Goal: Information Seeking & Learning: Learn about a topic

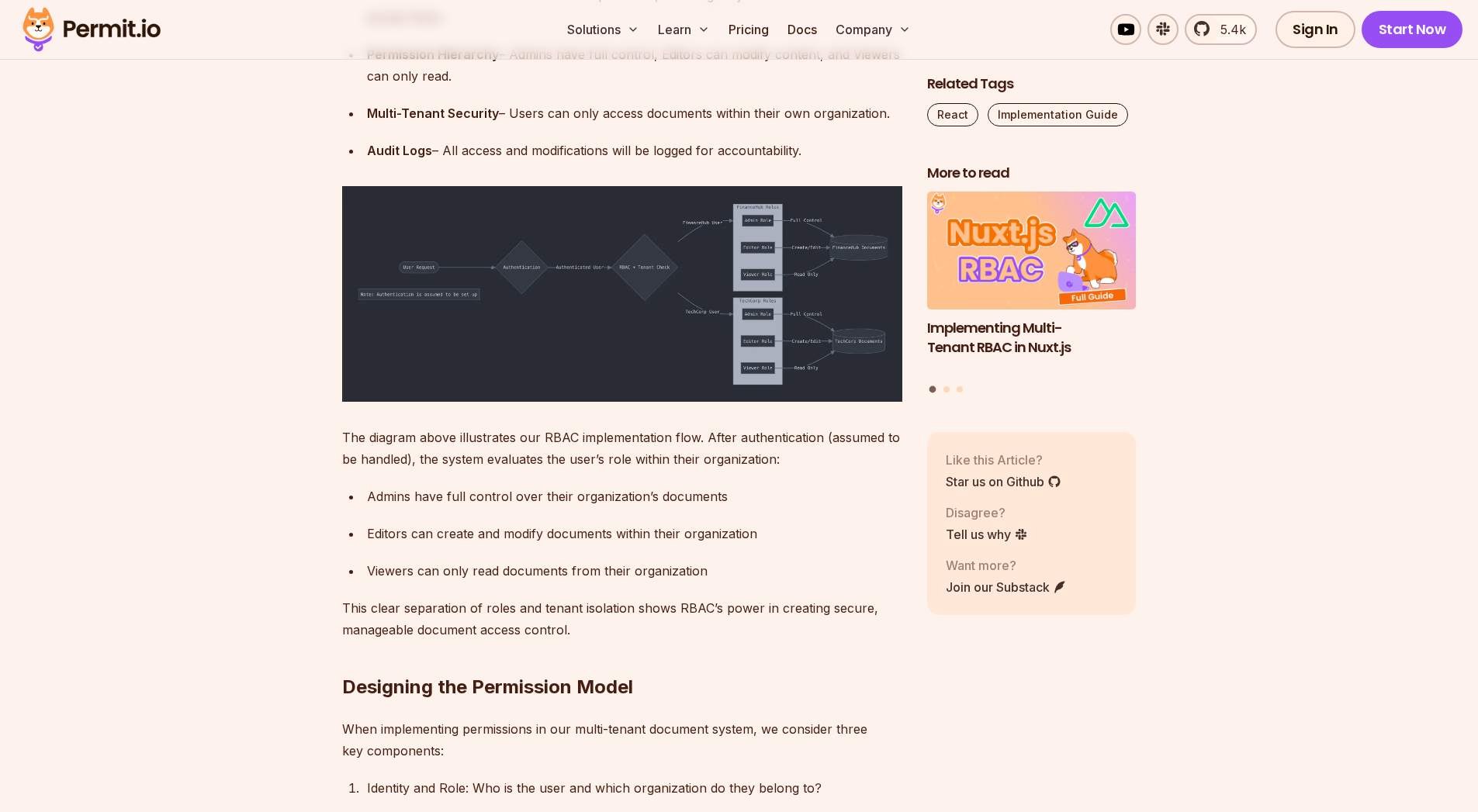
scroll to position [3165, 0]
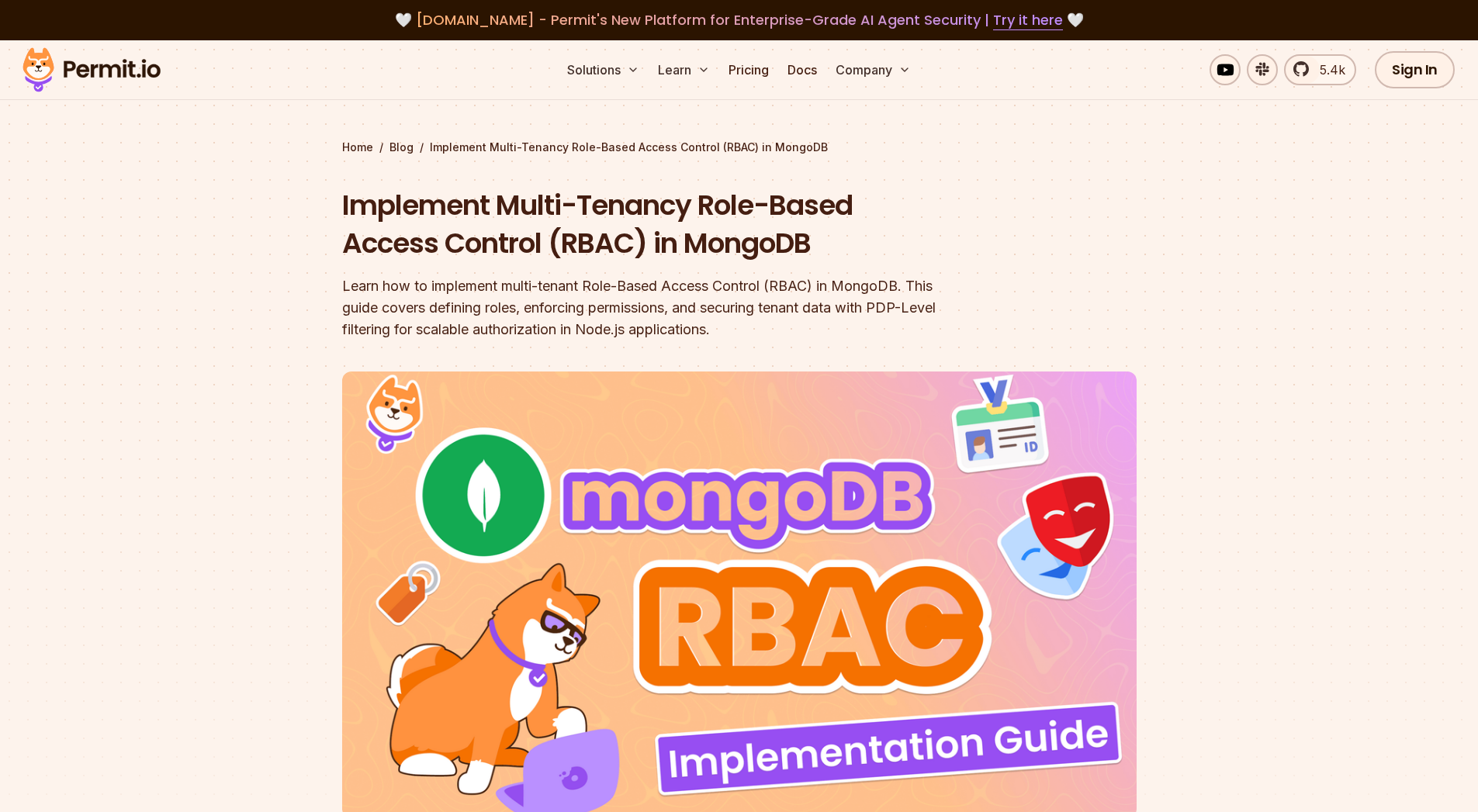
click at [133, 66] on img at bounding box center [92, 70] width 152 height 53
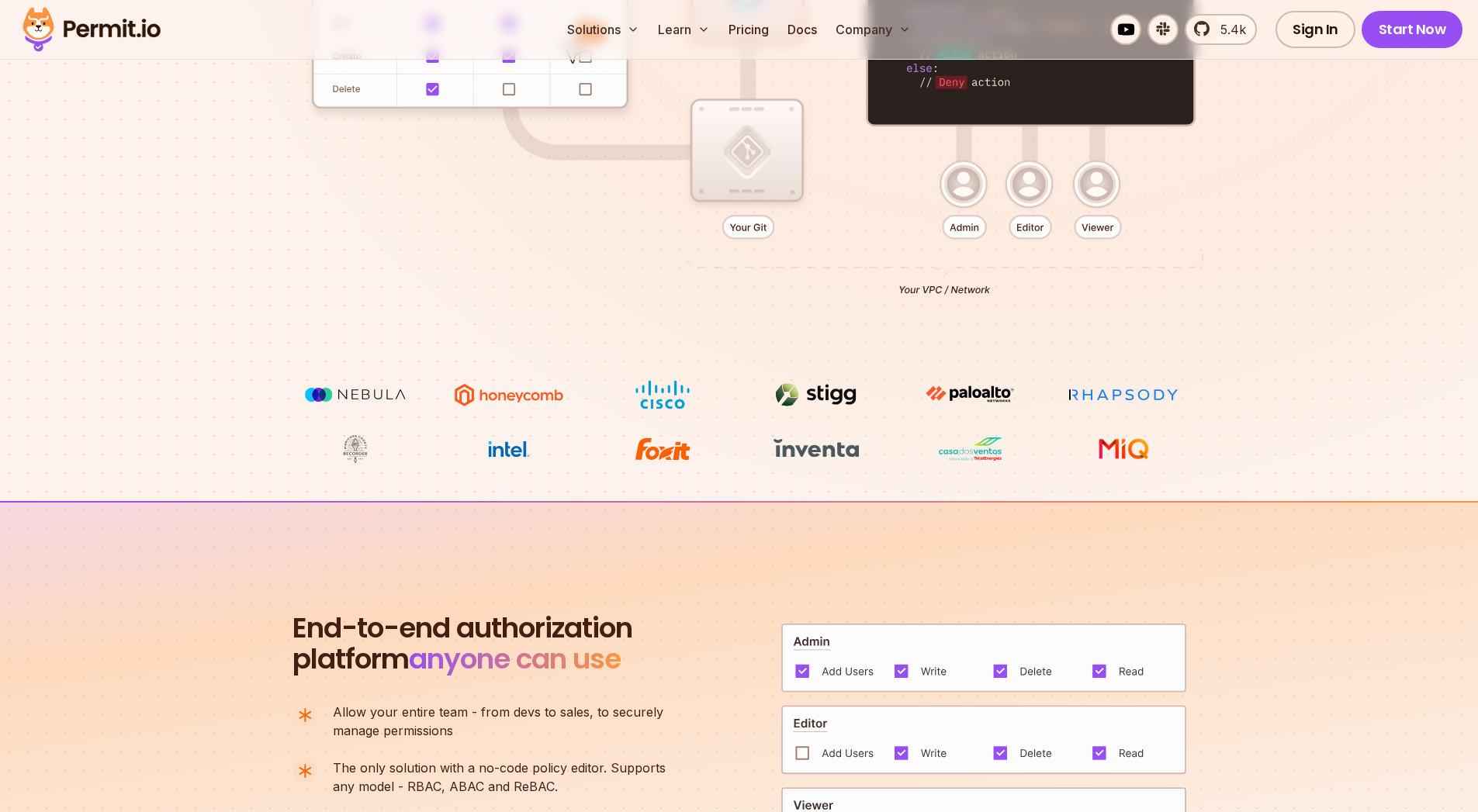
scroll to position [652, 0]
